Goal: Transaction & Acquisition: Purchase product/service

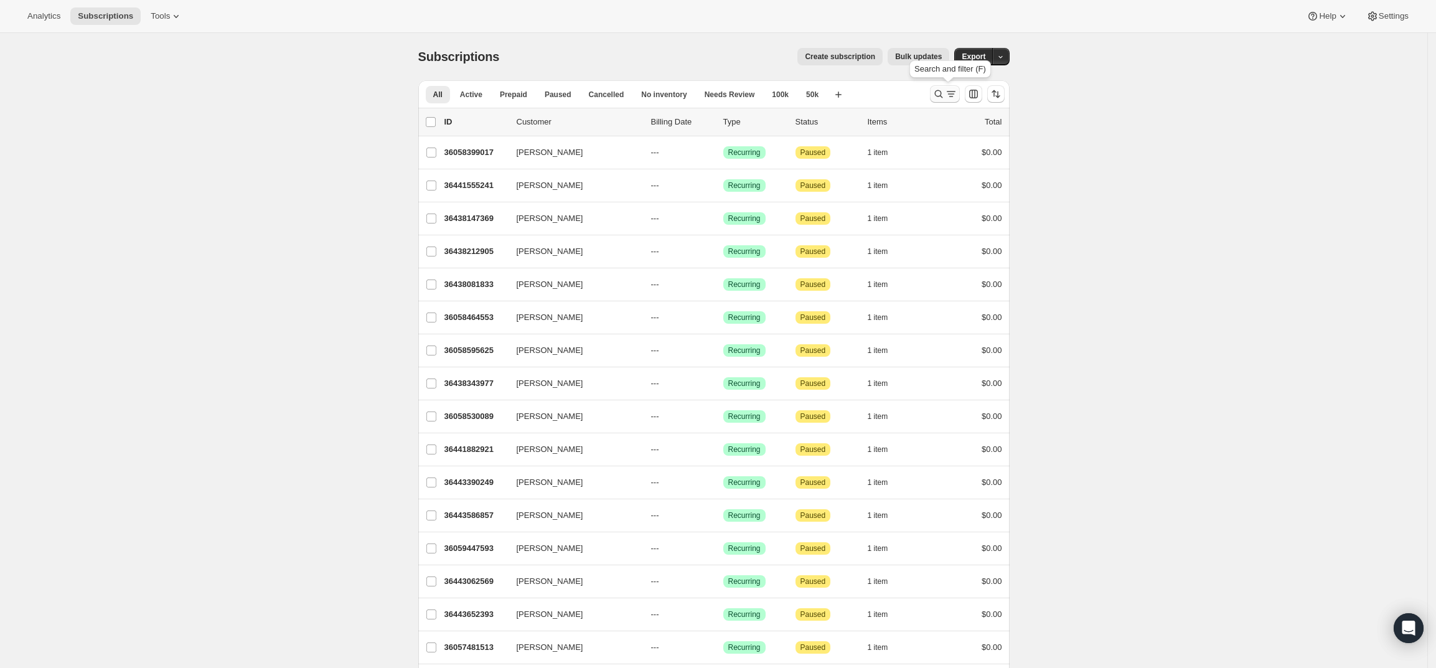
click at [939, 91] on icon "Search and filter results" at bounding box center [938, 94] width 8 height 8
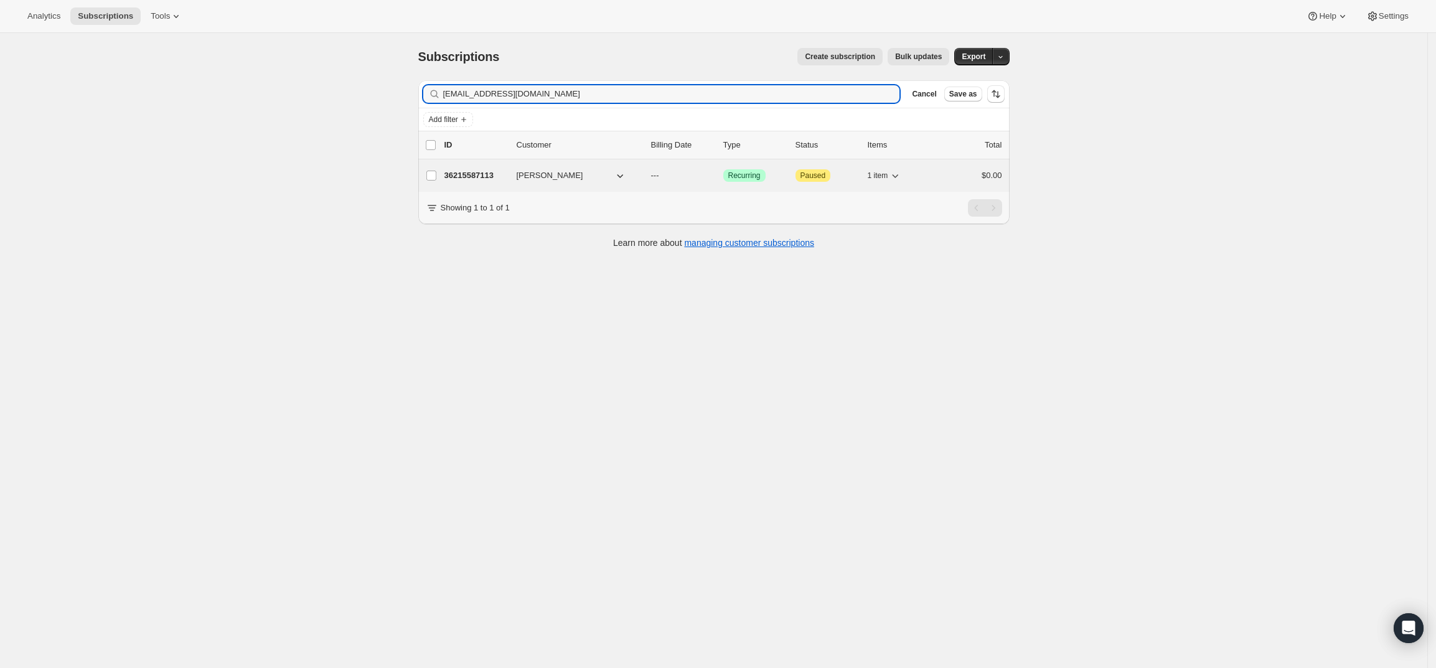
type input "[EMAIL_ADDRESS][DOMAIN_NAME]"
click at [482, 173] on p "36215587113" at bounding box center [475, 175] width 62 height 12
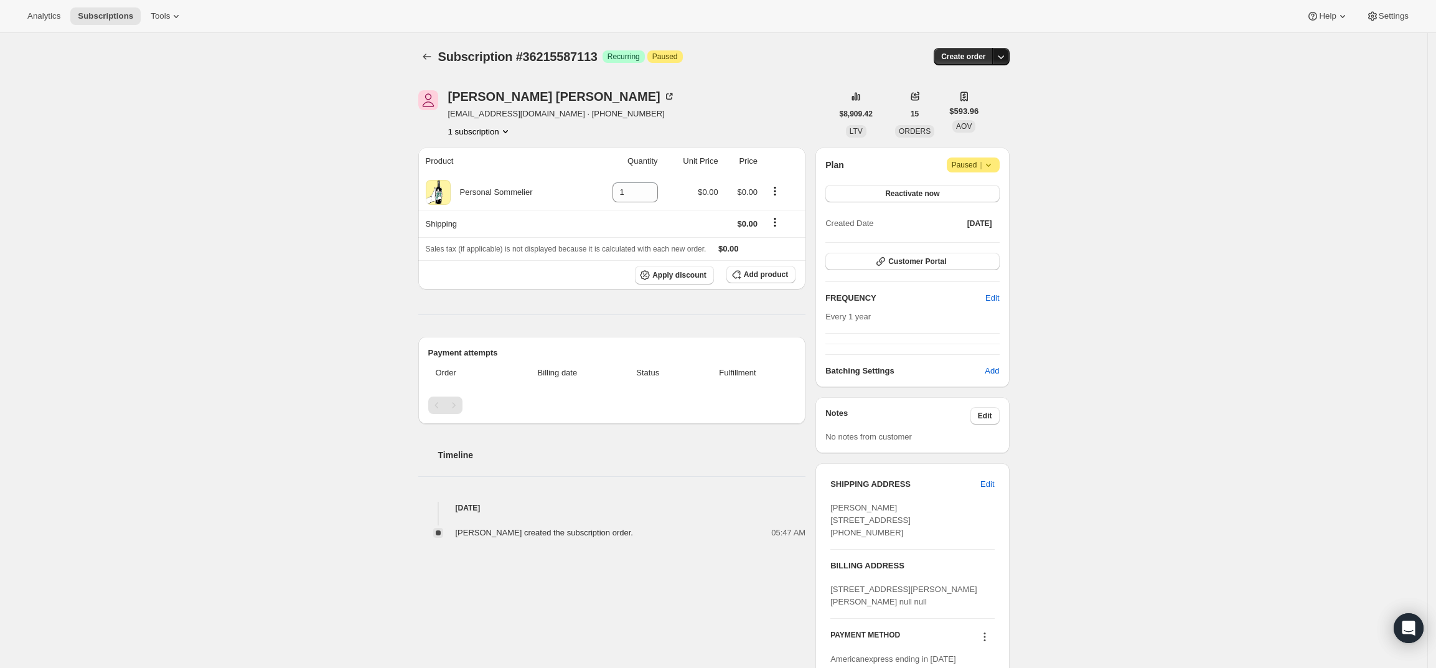
click at [1005, 54] on icon "button" at bounding box center [1001, 56] width 12 height 12
click at [953, 105] on span "Create custom one-time order" at bounding box center [952, 103] width 108 height 9
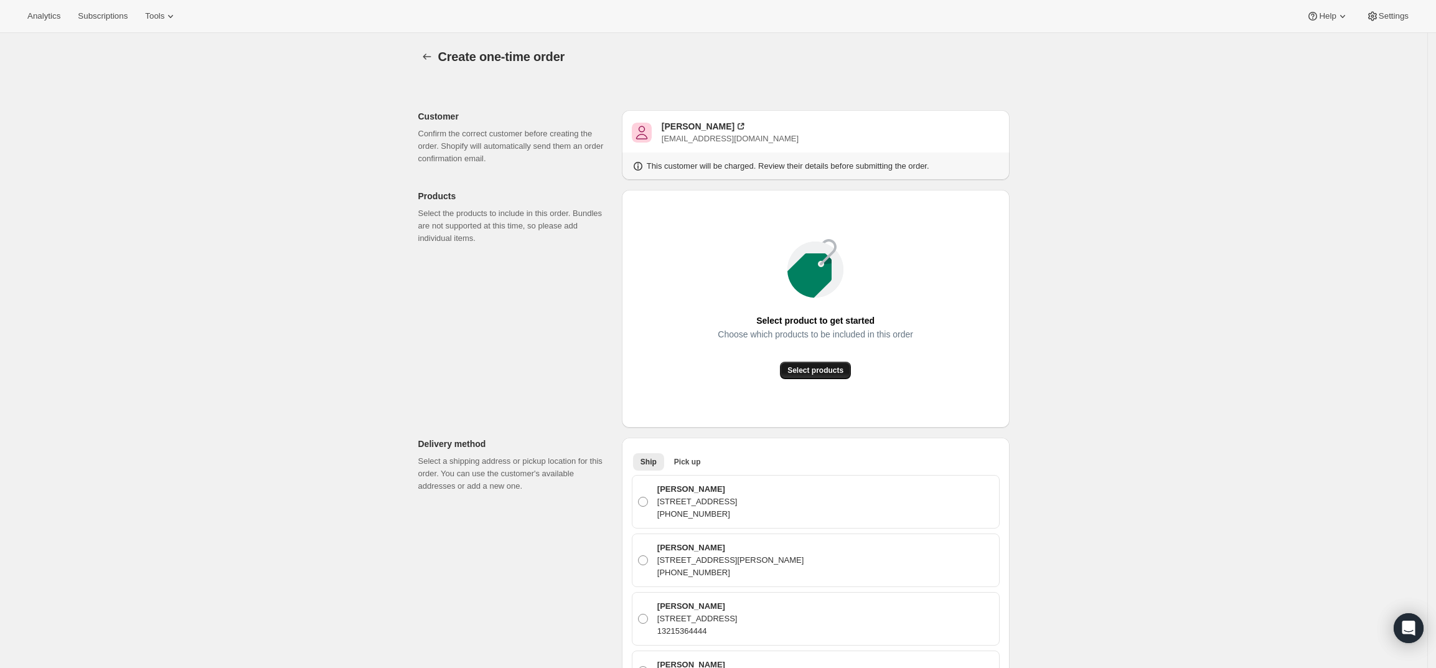
click at [817, 367] on span "Select products" at bounding box center [815, 370] width 56 height 10
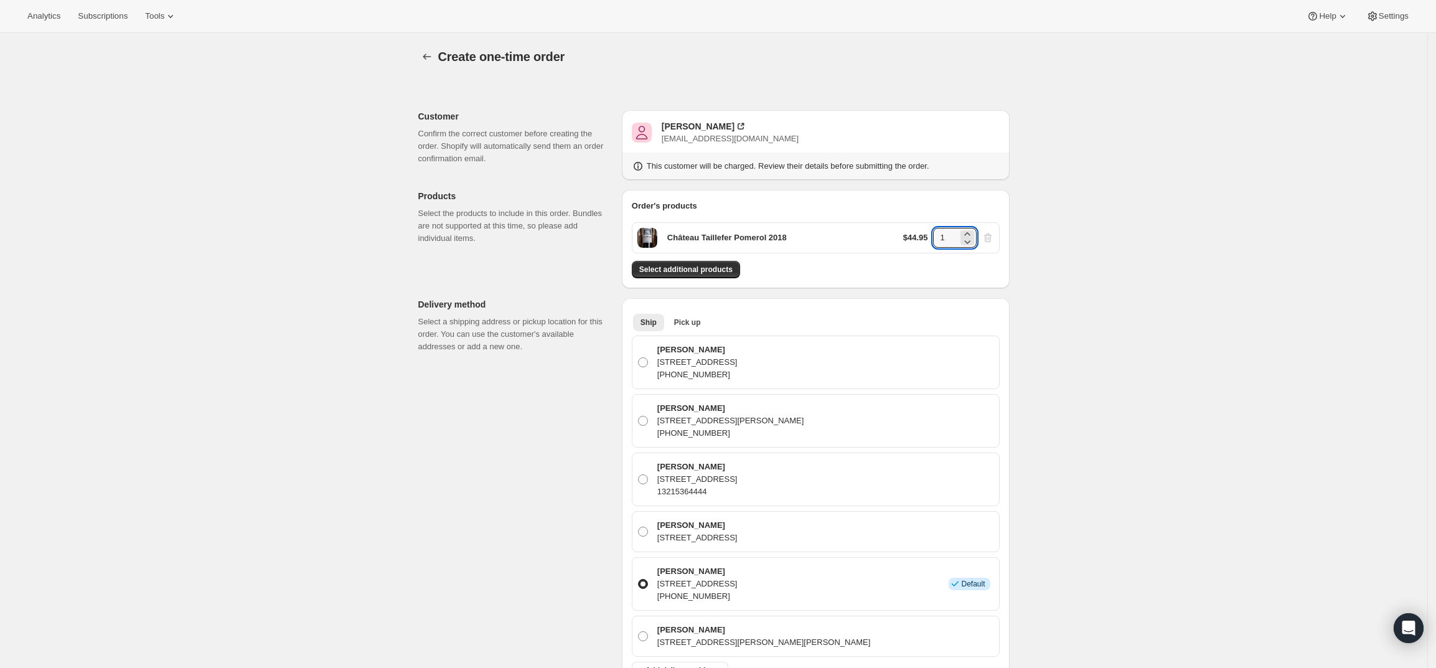
drag, startPoint x: 950, startPoint y: 235, endPoint x: 917, endPoint y: 242, distance: 33.6
click at [917, 242] on div "$44.95 1" at bounding box center [948, 238] width 91 height 20
type input "4"
drag, startPoint x: 1107, startPoint y: 281, endPoint x: 1090, endPoint y: 278, distance: 17.0
click at [1109, 281] on div "Create one-time order. This page is ready Create one-time order Customer Confir…" at bounding box center [713, 604] width 1427 height 1143
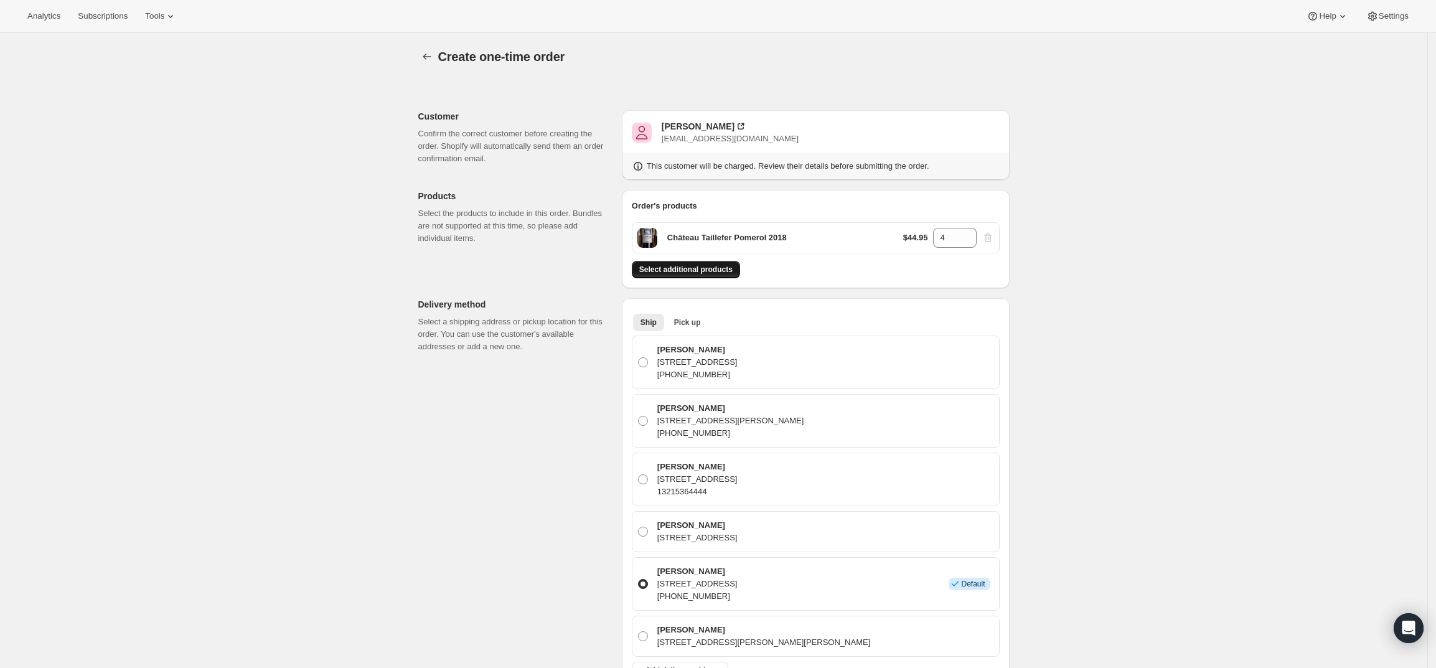
click at [705, 272] on span "Select additional products" at bounding box center [685, 270] width 93 height 10
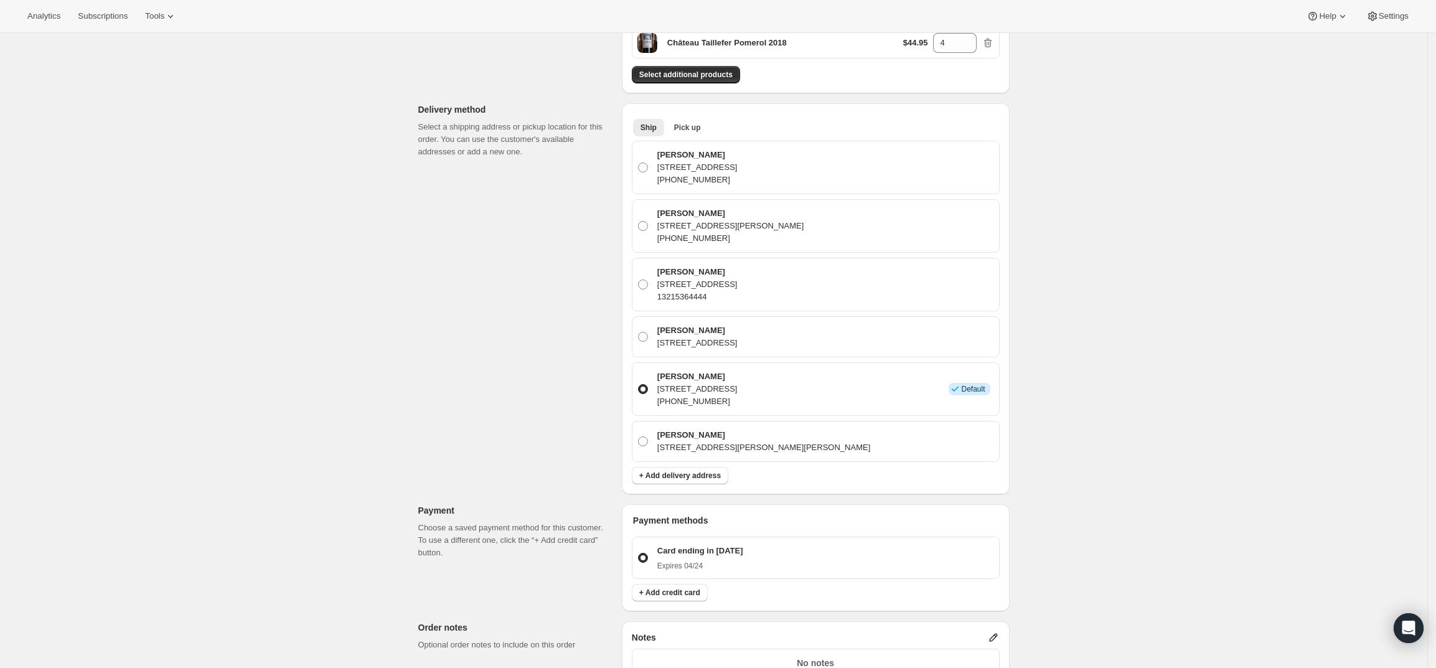
scroll to position [467, 0]
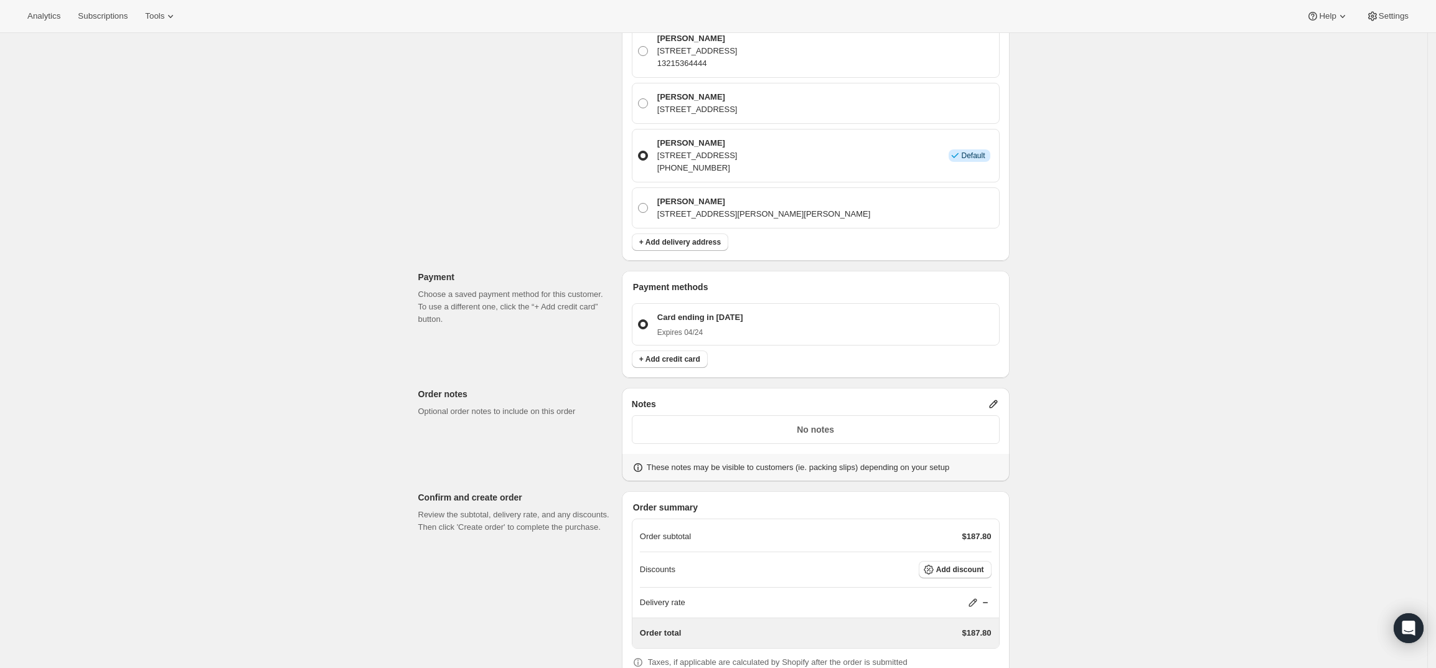
click at [993, 403] on icon at bounding box center [993, 404] width 12 height 12
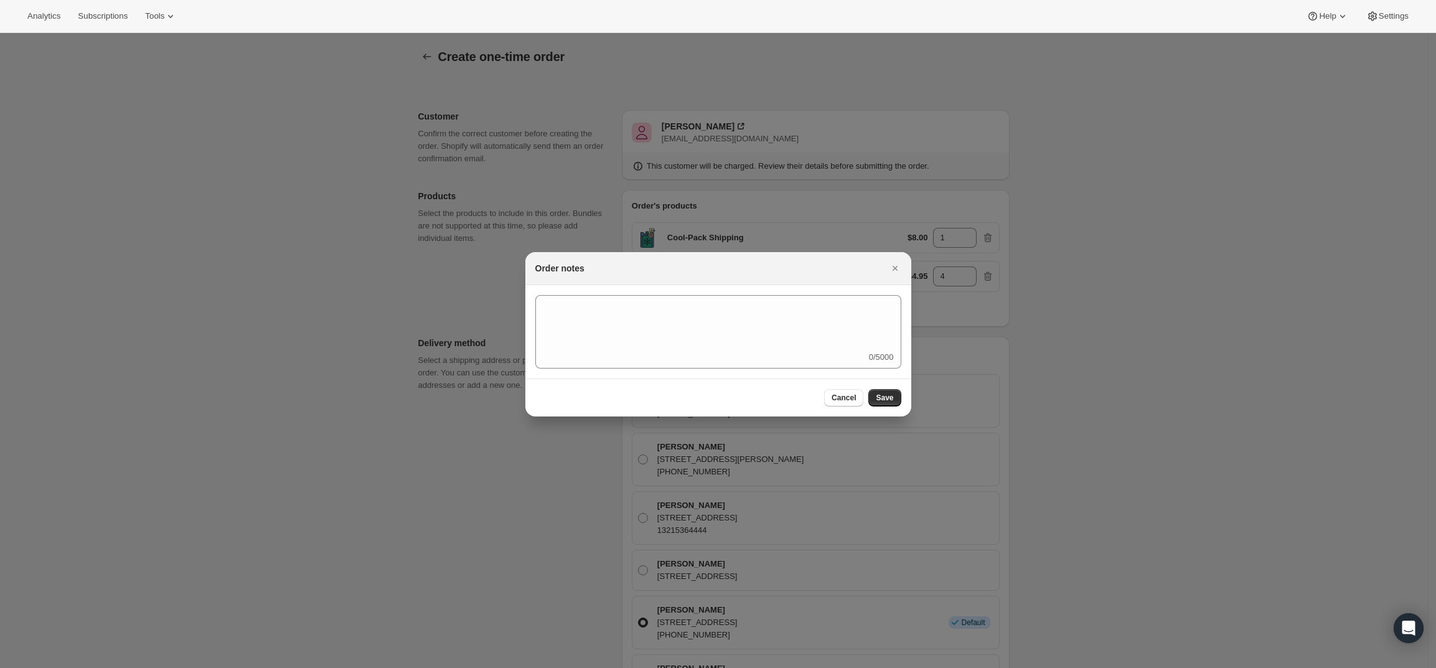
scroll to position [0, 0]
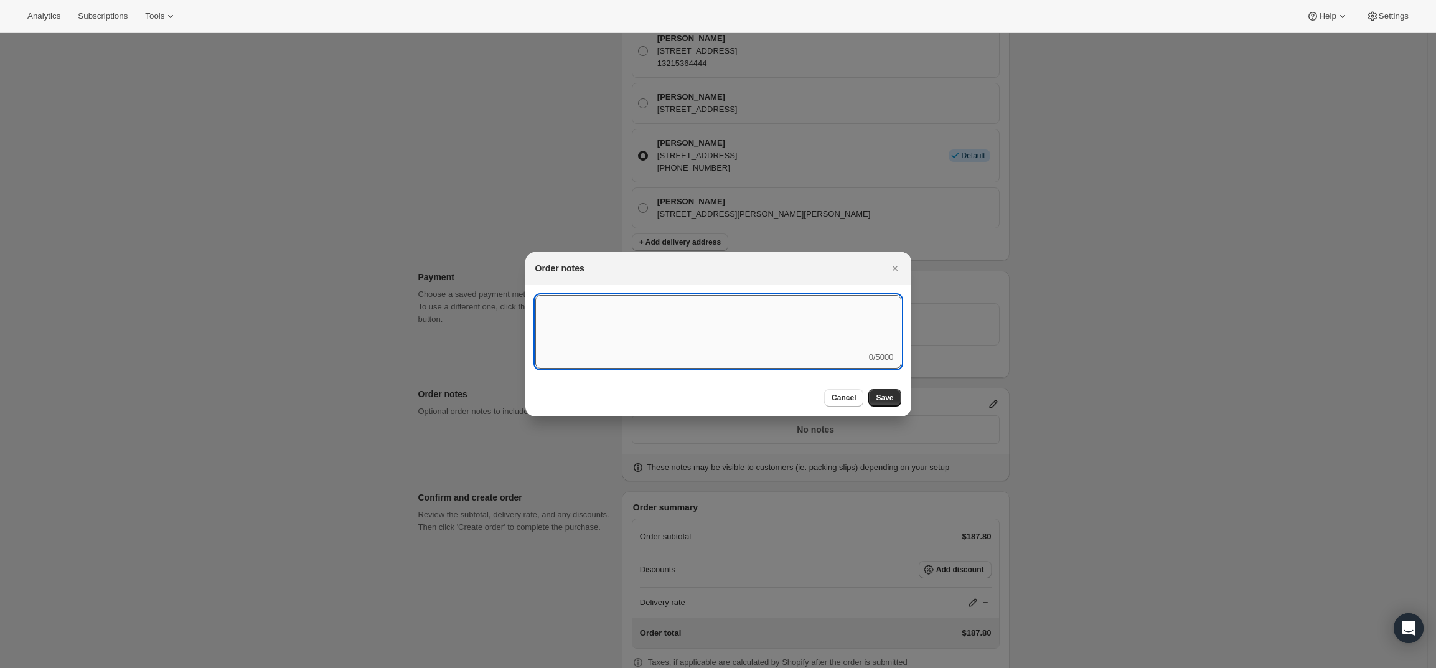
click at [697, 339] on textarea ":rd5:" at bounding box center [718, 323] width 366 height 56
type textarea "Temp Control"
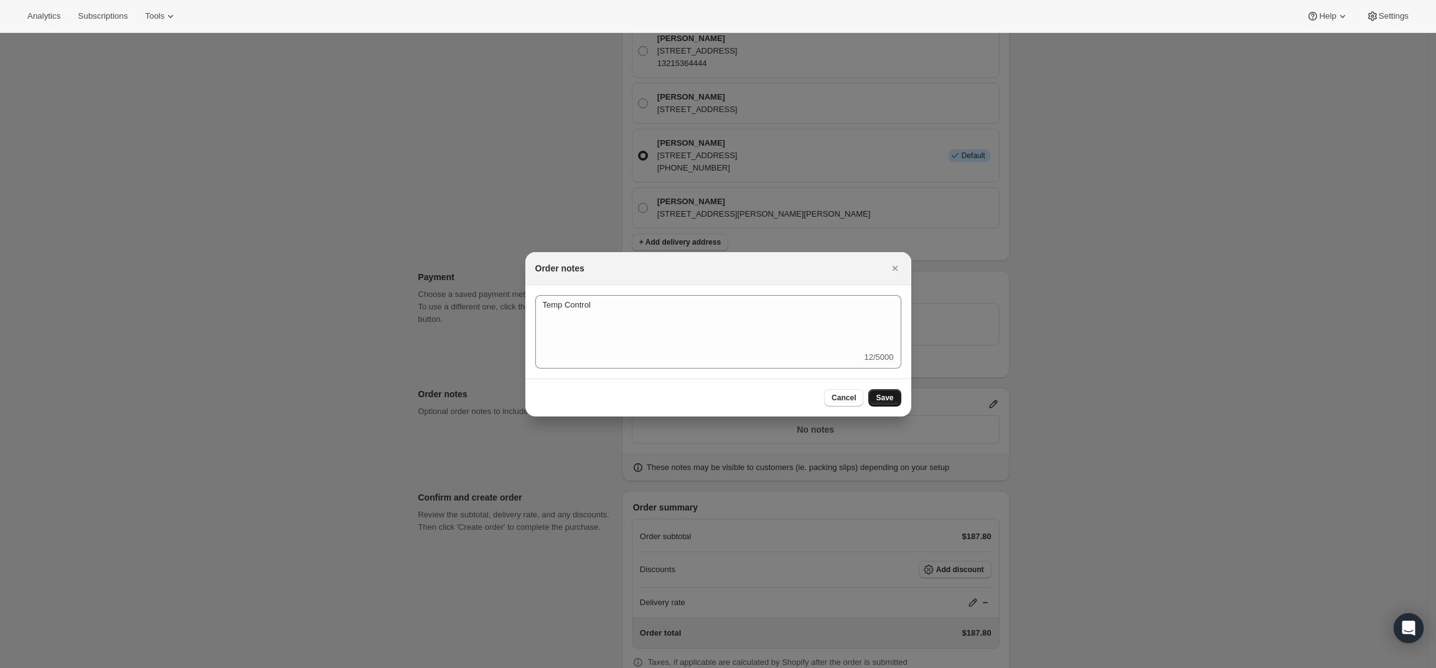
click at [885, 405] on button "Save" at bounding box center [884, 397] width 32 height 17
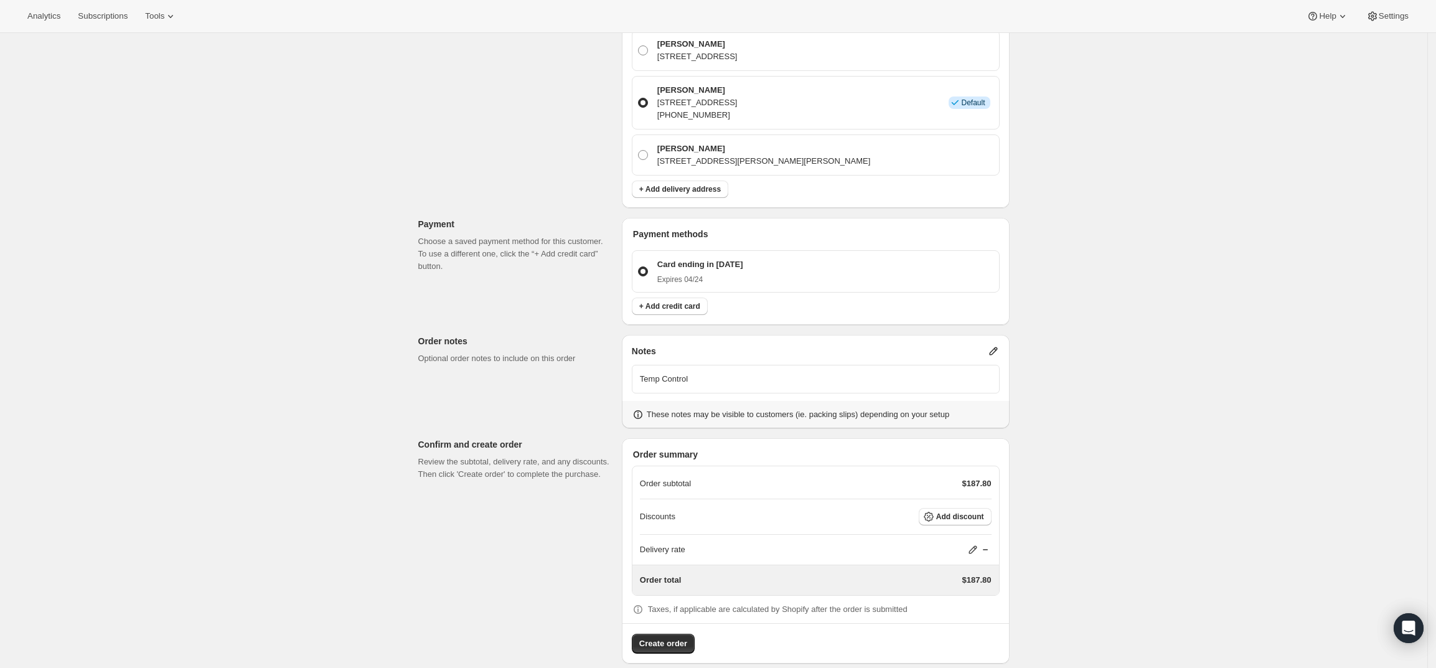
scroll to position [535, 0]
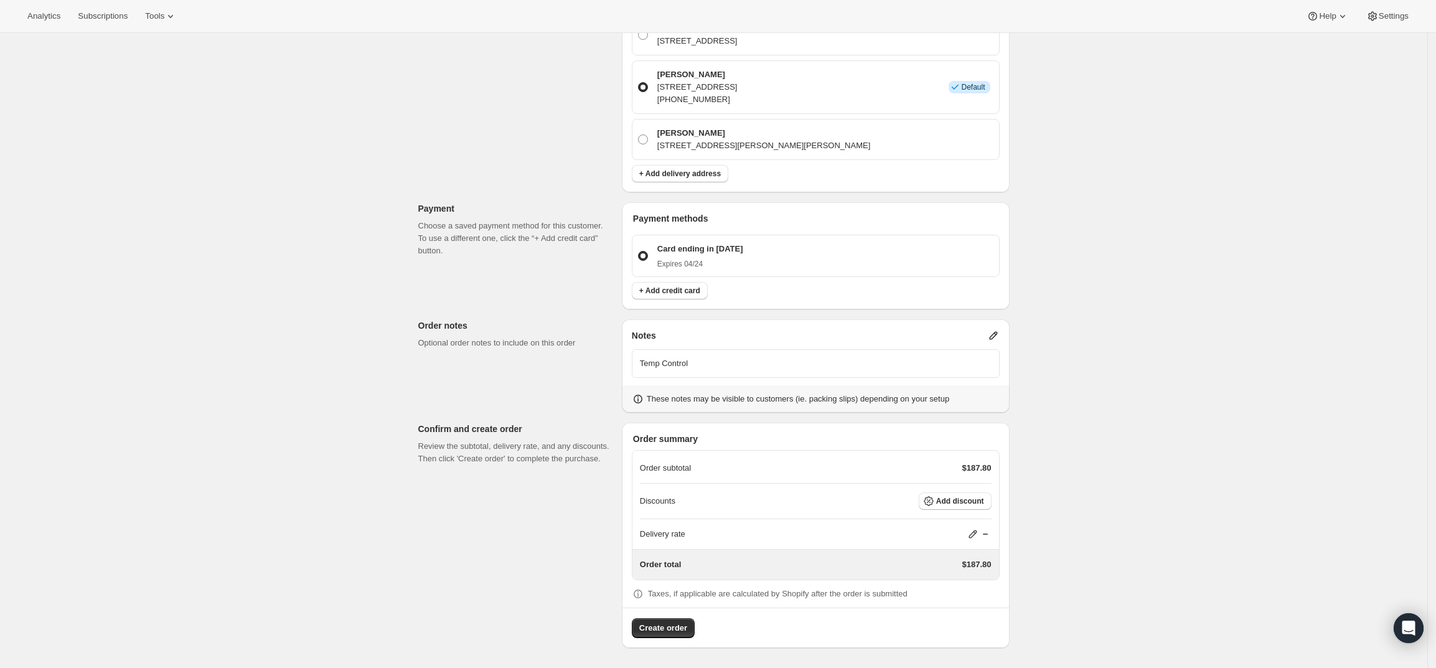
click at [977, 534] on icon at bounding box center [973, 534] width 8 height 8
click at [940, 586] on input "0" at bounding box center [980, 581] width 112 height 20
type input "0"
click at [963, 611] on span "Save" at bounding box center [970, 609] width 17 height 10
click at [636, 629] on button "Create order" at bounding box center [663, 628] width 63 height 20
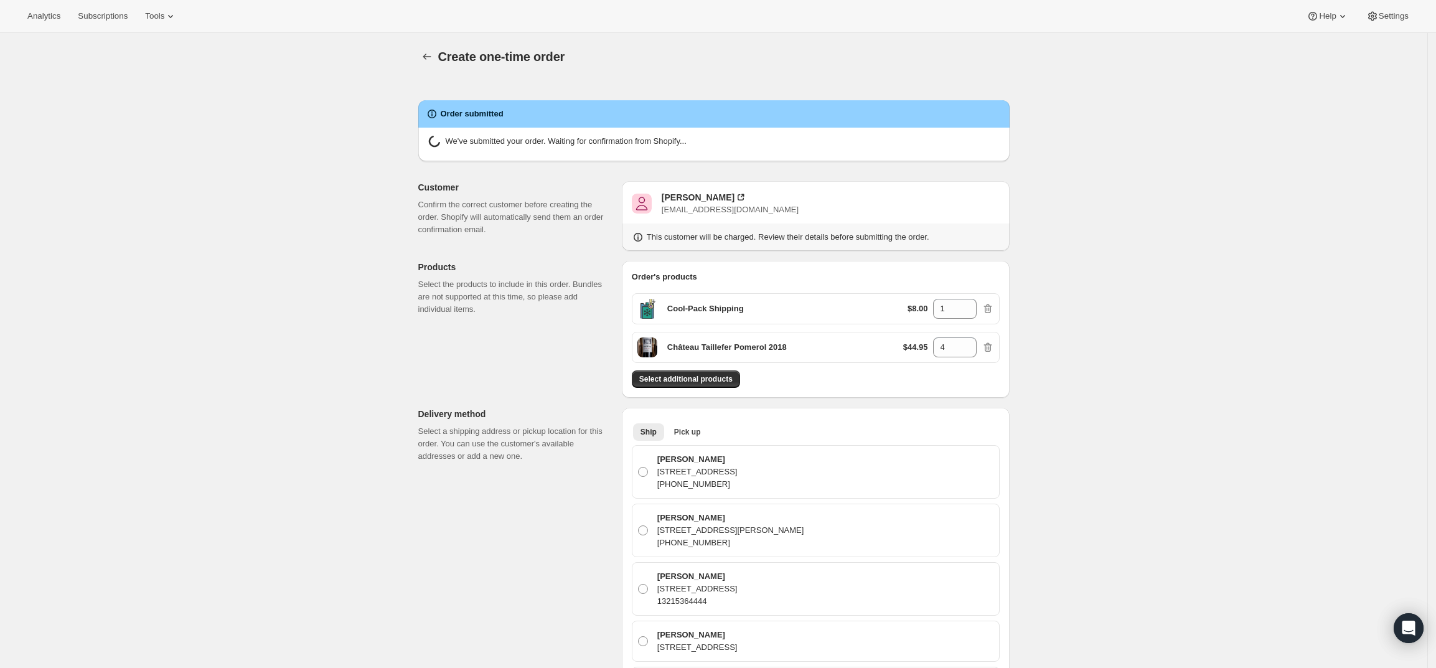
radio input "true"
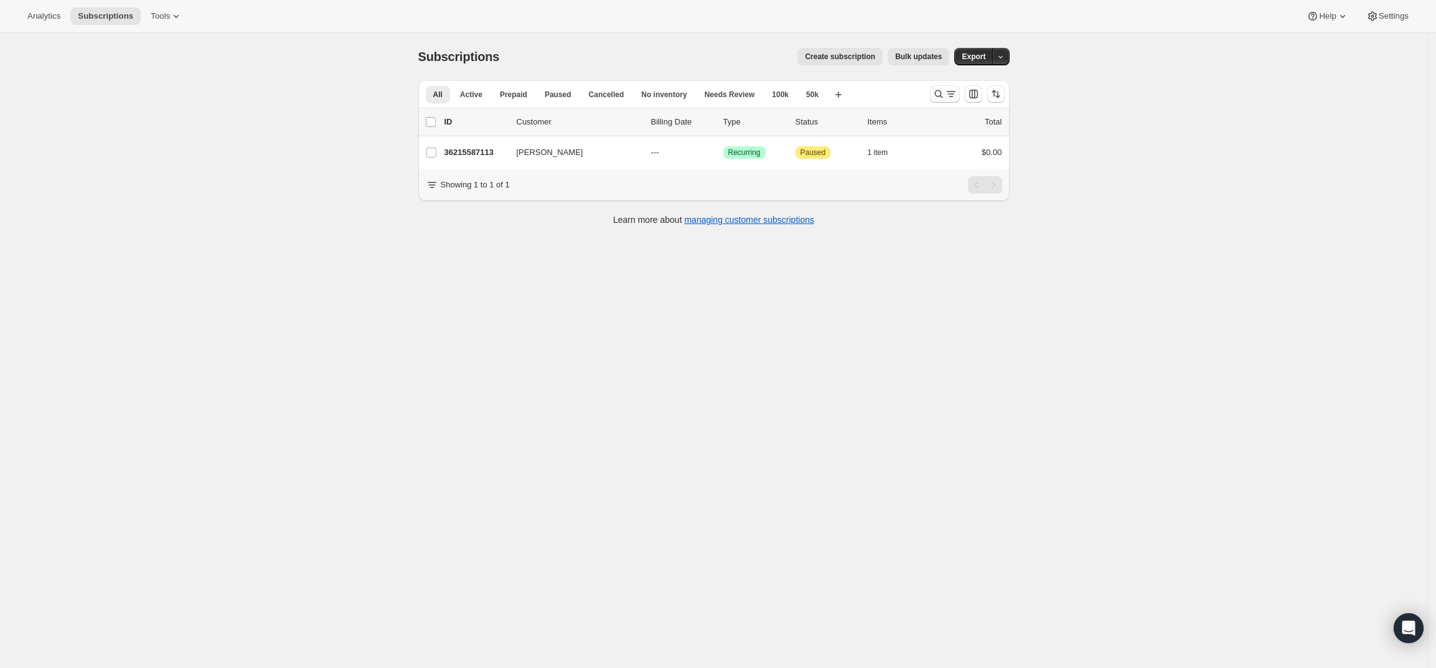
click at [936, 94] on icon "Search and filter results" at bounding box center [938, 94] width 12 height 12
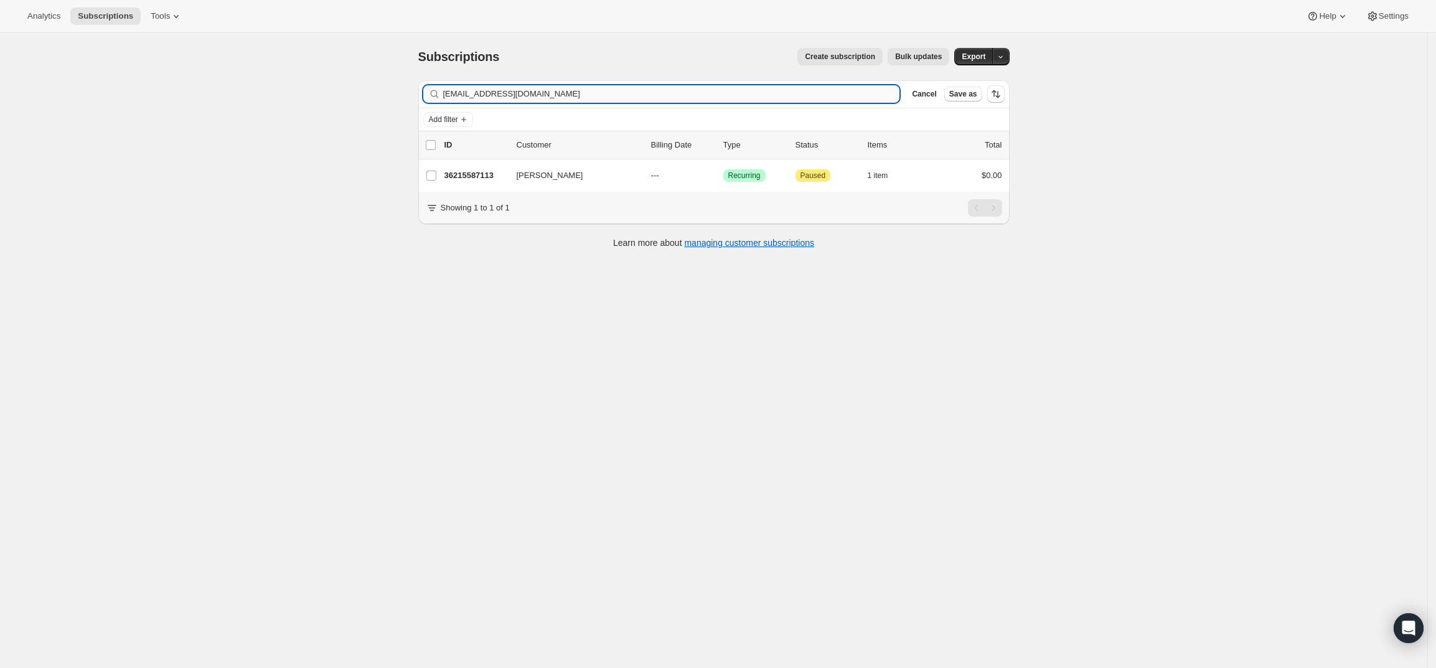
click at [733, 97] on input "[EMAIL_ADDRESS][DOMAIN_NAME]" at bounding box center [671, 93] width 457 height 17
click at [735, 88] on input "[EMAIL_ADDRESS][DOMAIN_NAME]" at bounding box center [671, 93] width 457 height 17
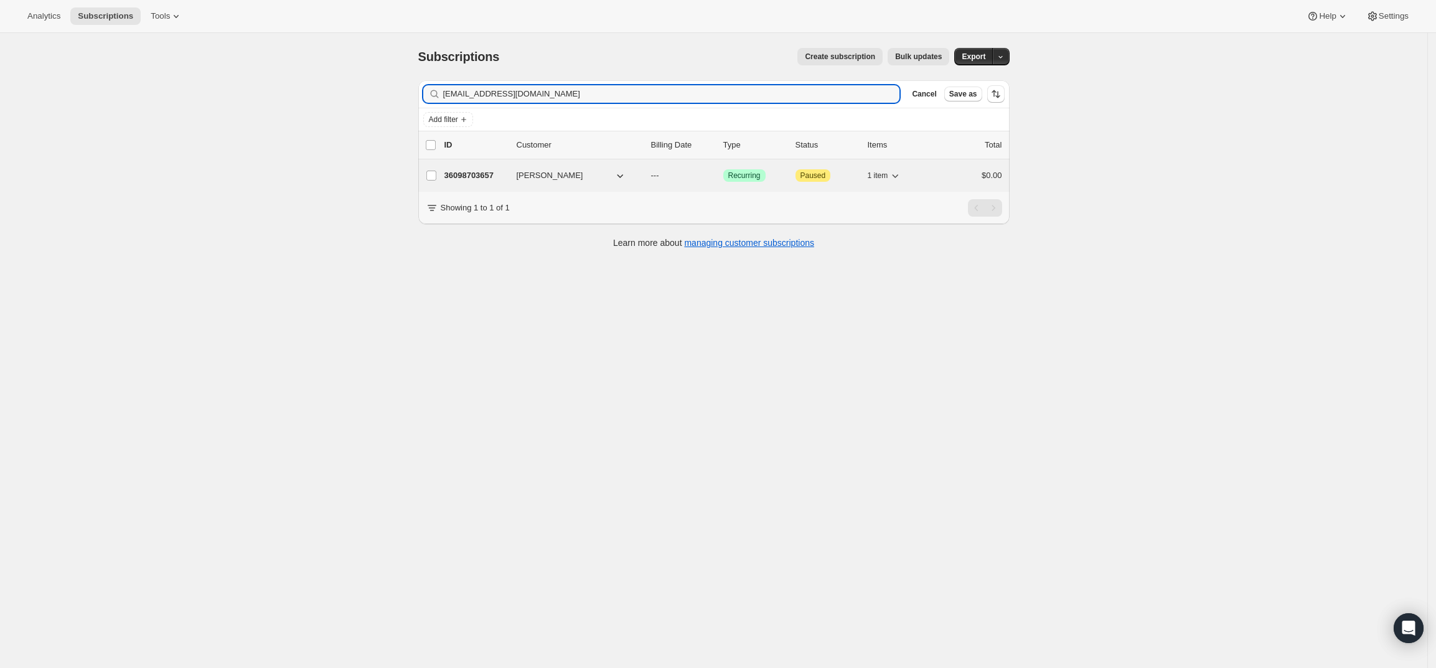
type input "[EMAIL_ADDRESS][DOMAIN_NAME]"
click at [489, 173] on p "36098703657" at bounding box center [475, 175] width 62 height 12
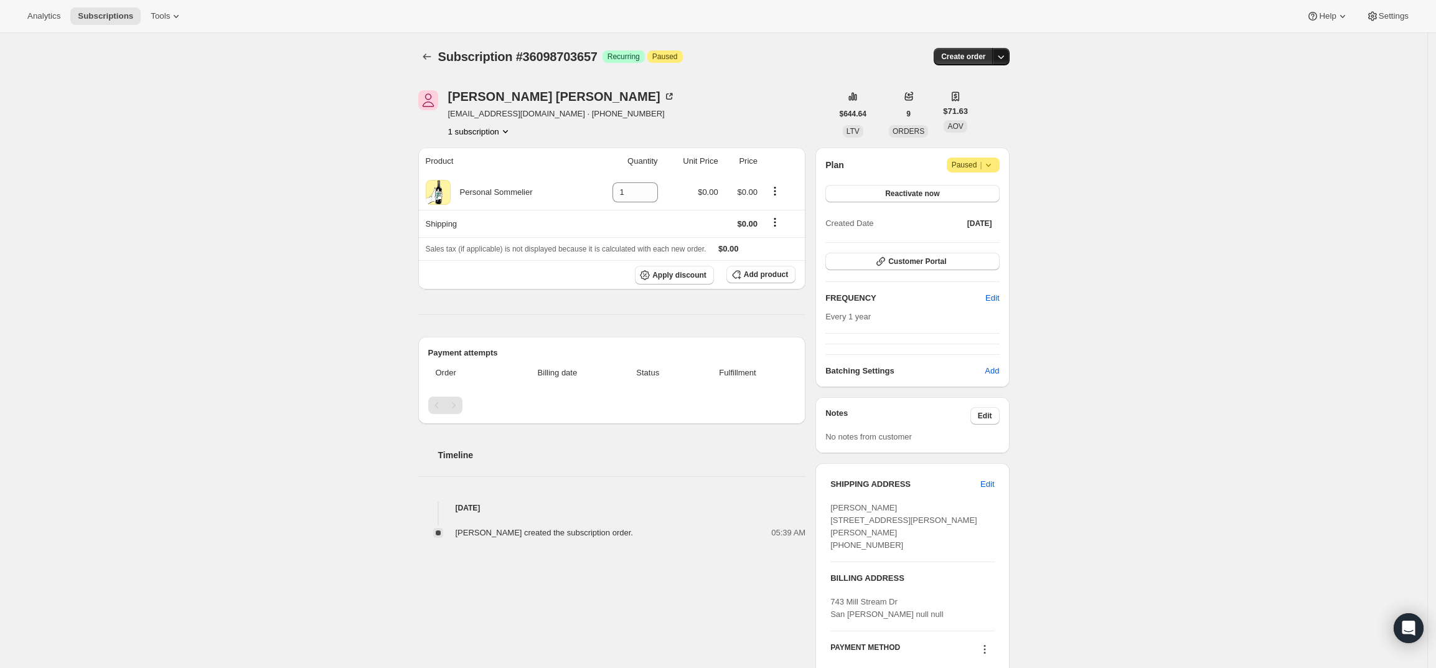
click at [1010, 55] on button "button" at bounding box center [1000, 56] width 17 height 17
click at [986, 101] on span "Create custom one-time order" at bounding box center [952, 103] width 108 height 9
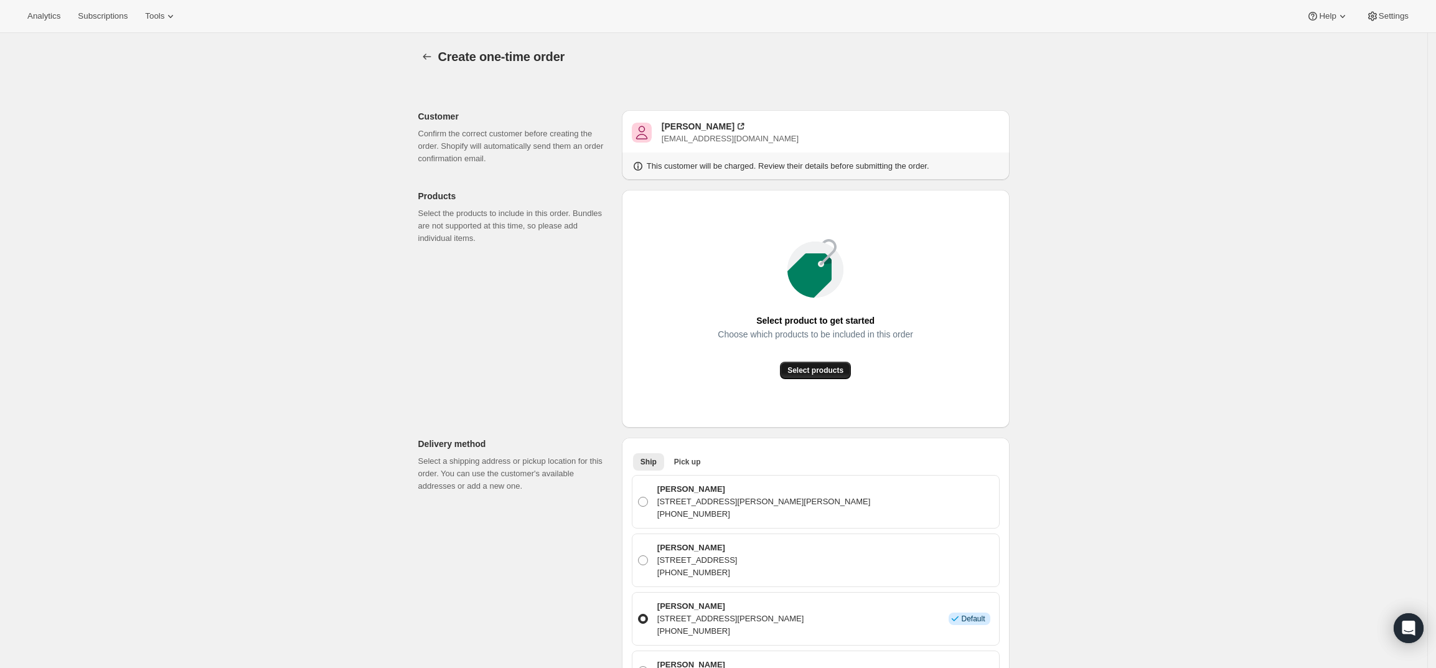
click at [823, 368] on span "Select products" at bounding box center [815, 370] width 56 height 10
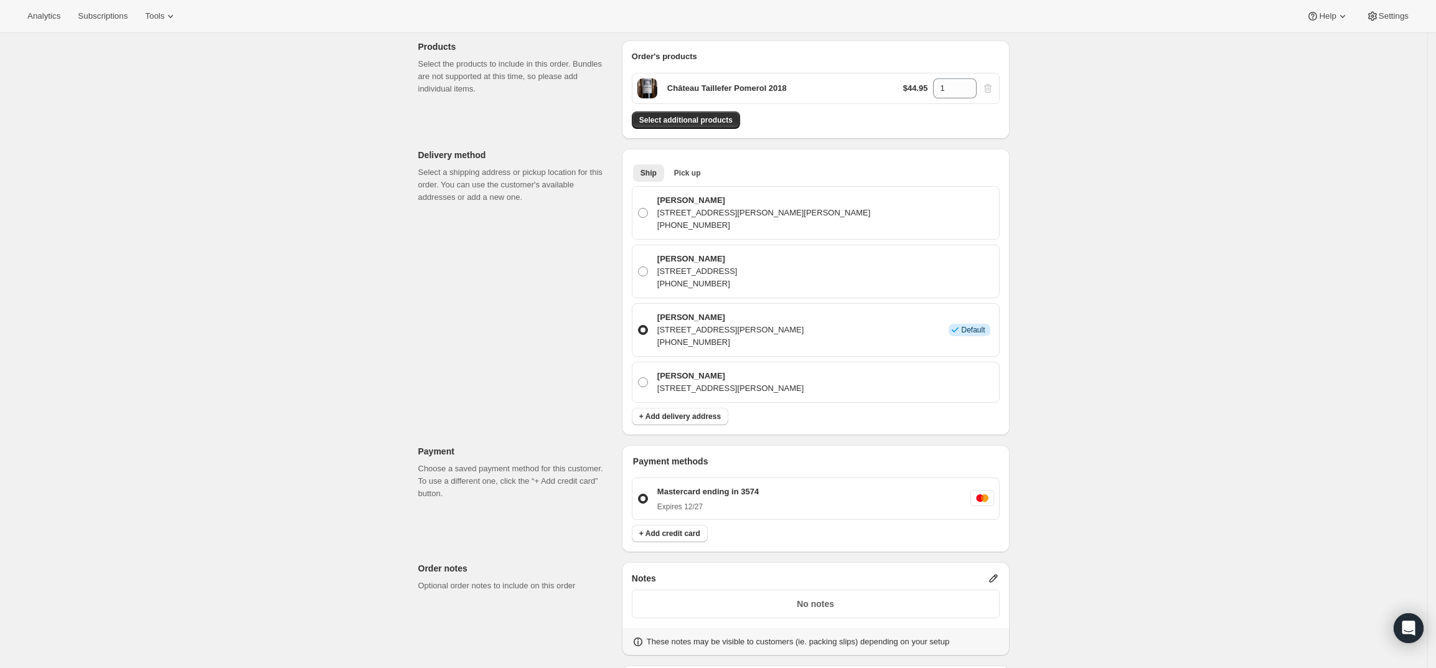
scroll to position [156, 0]
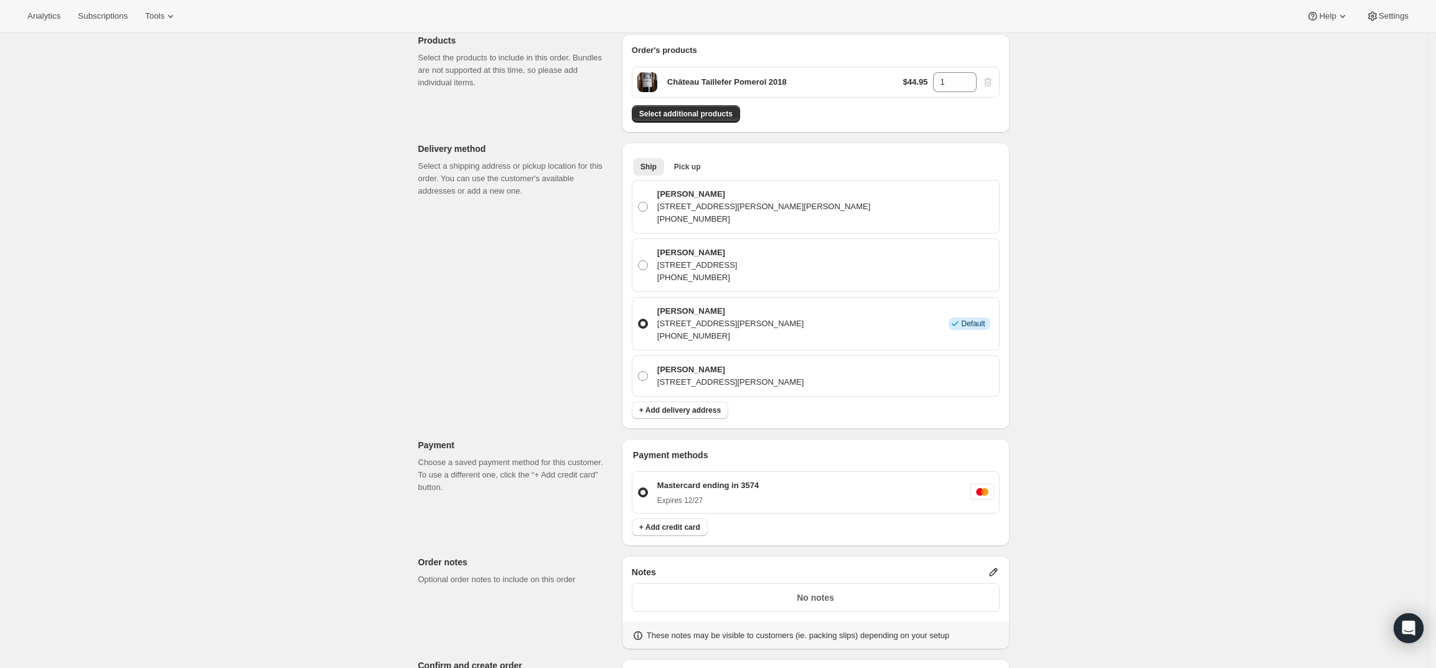
click at [687, 154] on div "Ship Pick up More views Ship Pick up More views" at bounding box center [816, 165] width 368 height 27
click at [687, 168] on span "Pick up" at bounding box center [687, 167] width 27 height 10
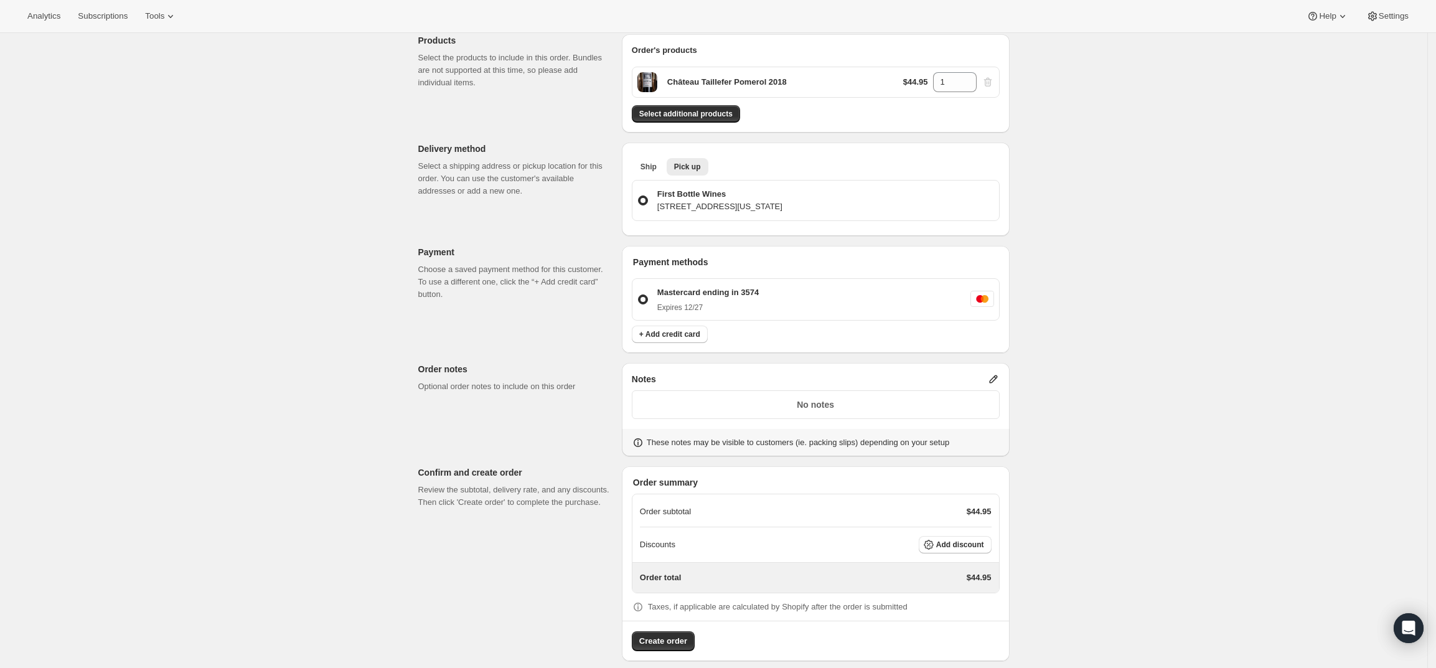
click at [999, 376] on icon at bounding box center [993, 379] width 12 height 12
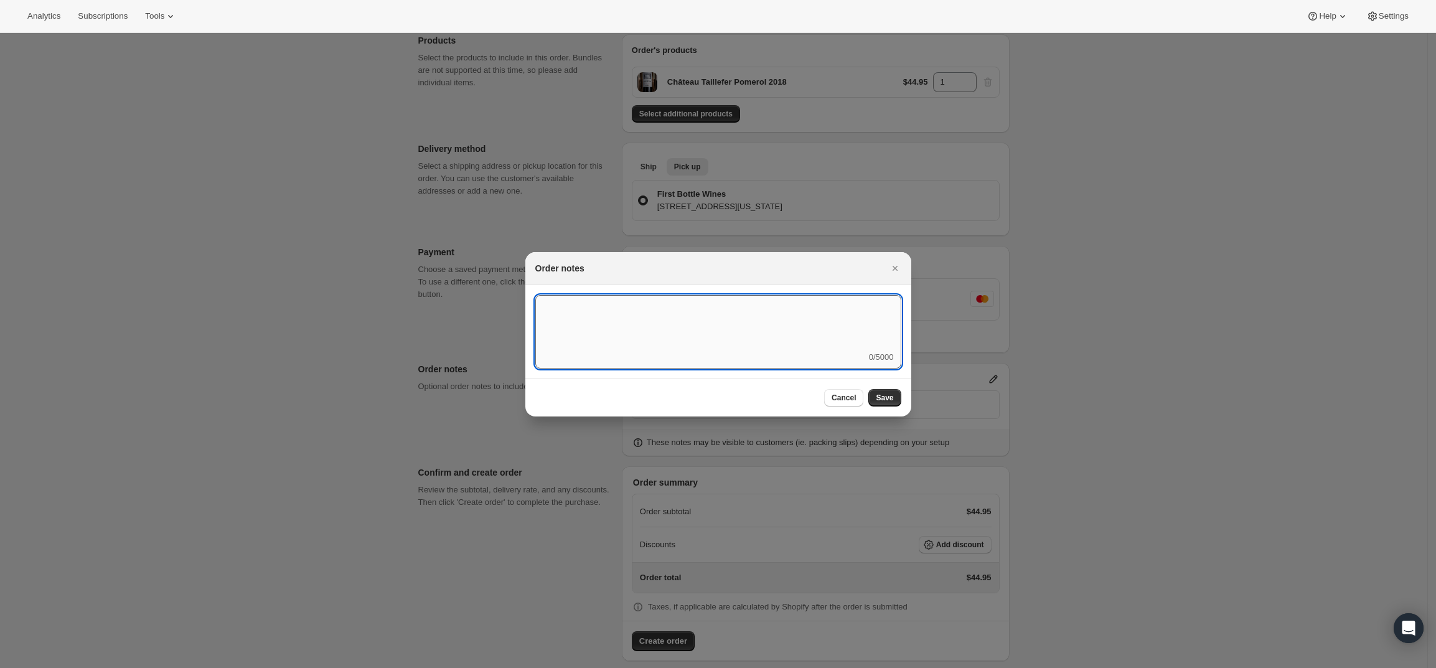
click at [714, 332] on textarea ":r3v:" at bounding box center [718, 323] width 366 height 56
type textarea "Warehouse Pick up"
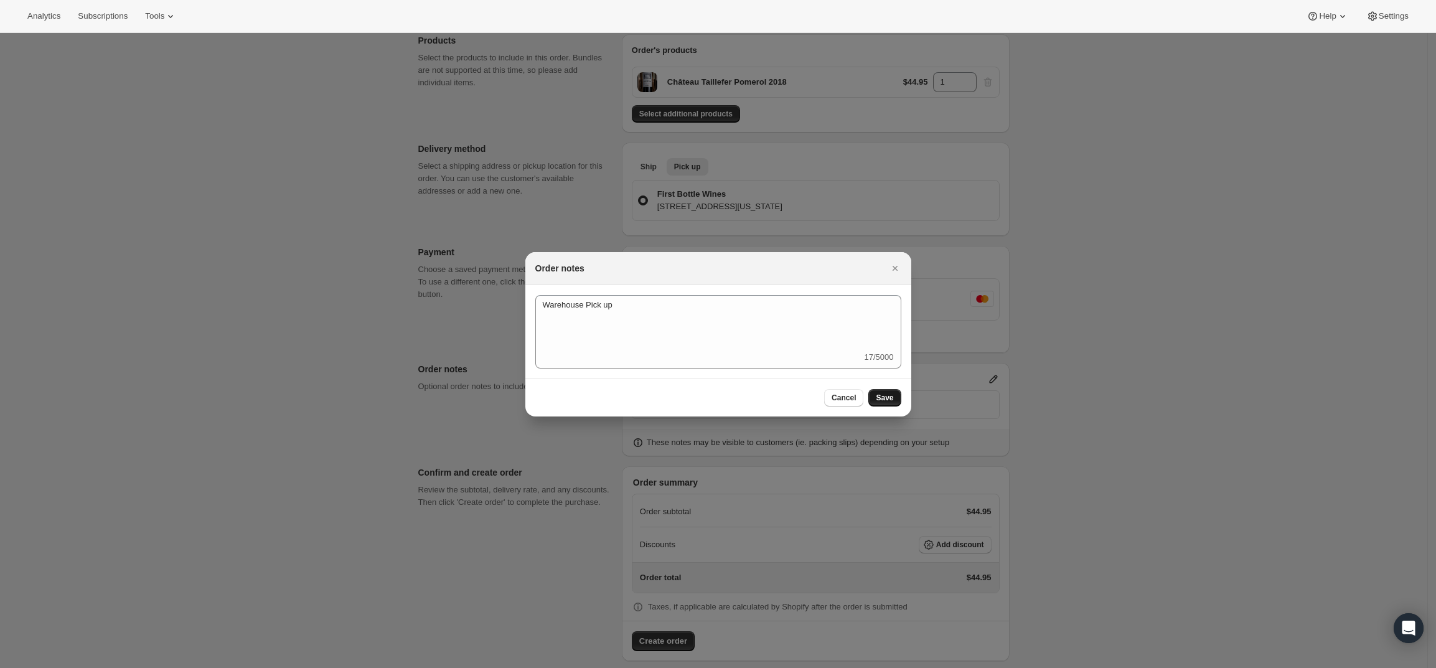
click at [887, 392] on button "Save" at bounding box center [884, 397] width 32 height 17
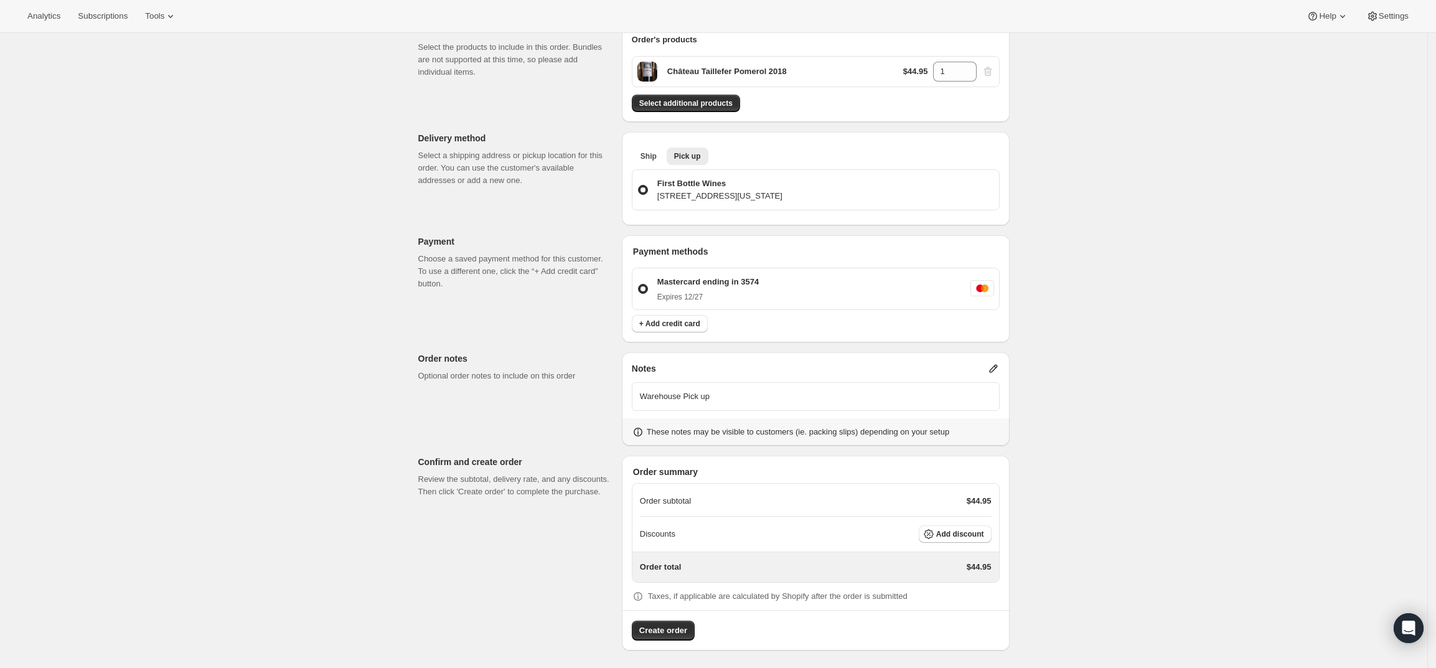
scroll to position [169, 0]
click at [645, 626] on span "Create order" at bounding box center [663, 628] width 48 height 12
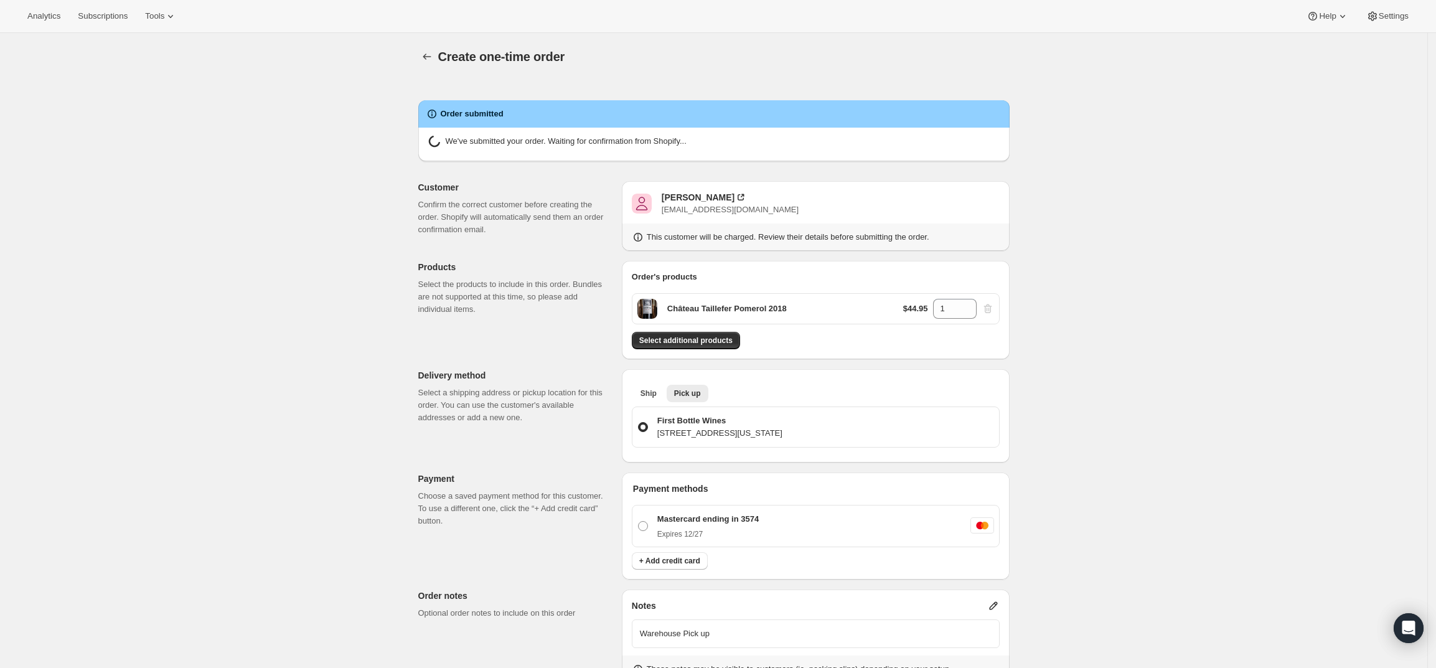
radio input "true"
